Goal: Navigation & Orientation: Find specific page/section

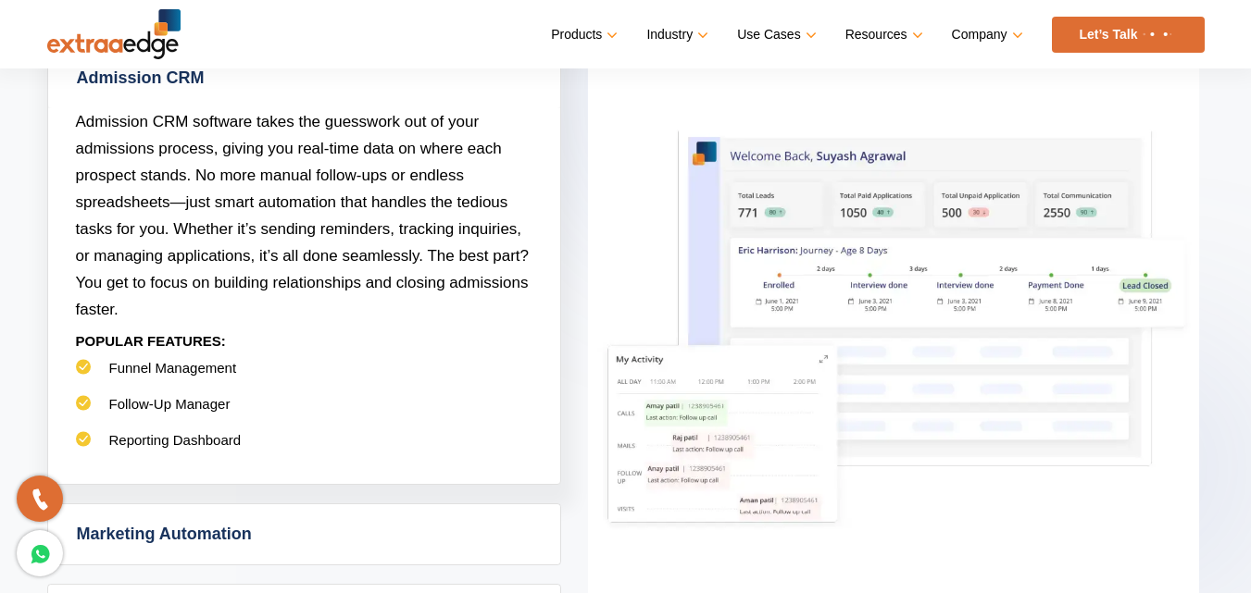
scroll to position [924, 0]
click at [1116, 18] on link "Let’s Talk" at bounding box center [1128, 35] width 153 height 36
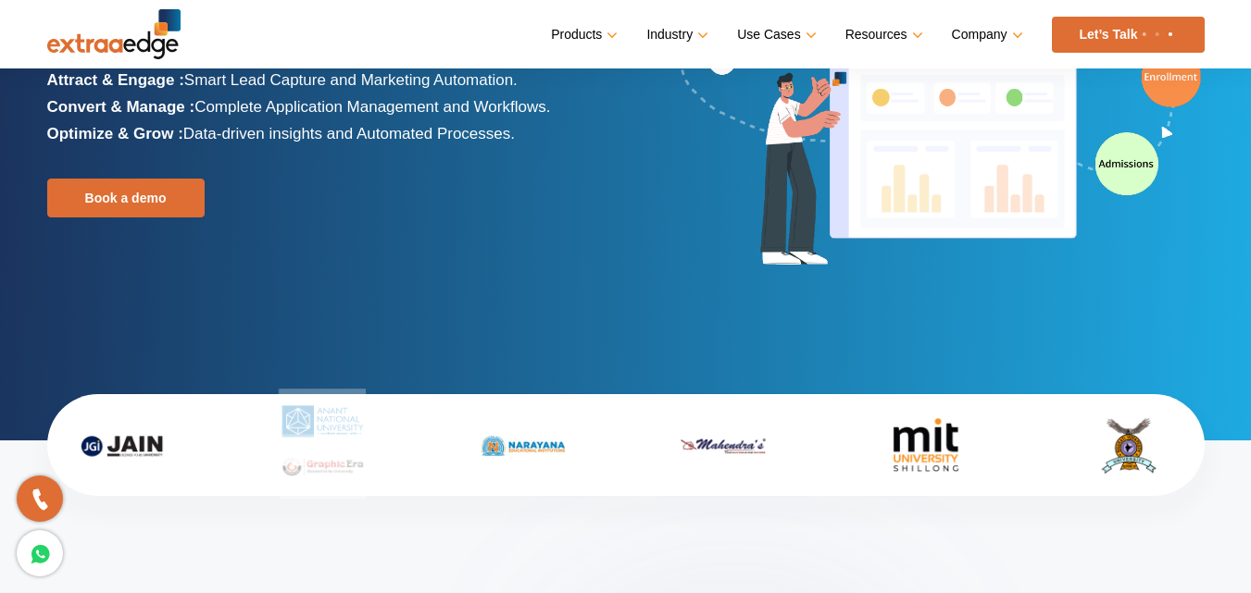
scroll to position [255, 0]
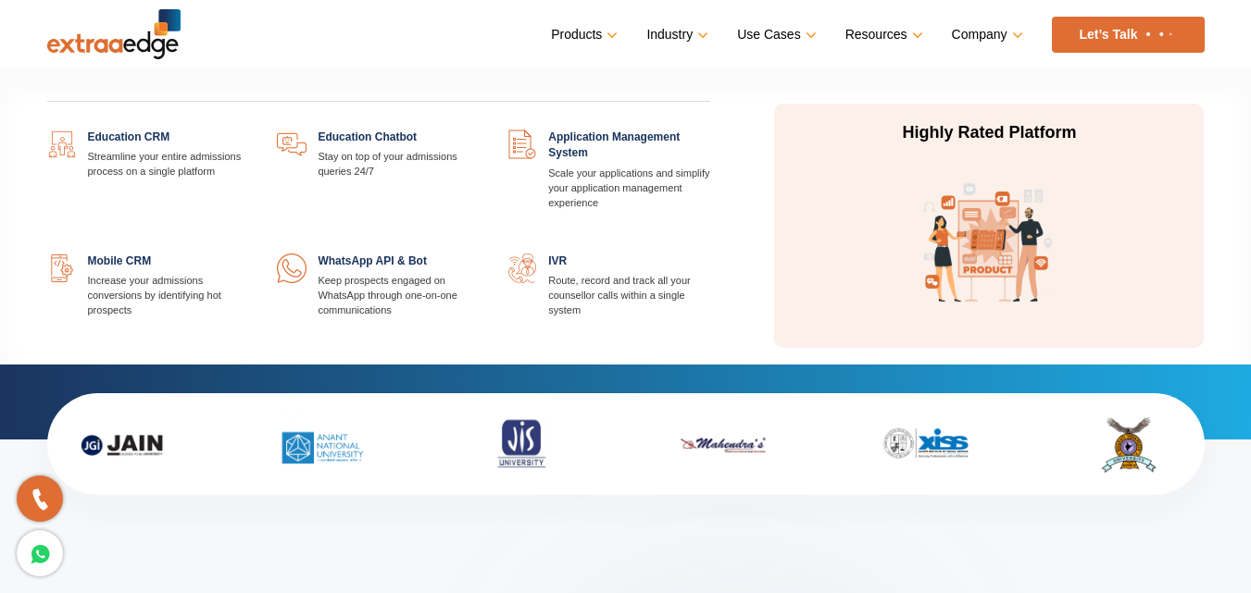
click at [249, 130] on link at bounding box center [249, 130] width 0 height 0
